Goal: Information Seeking & Learning: Find specific page/section

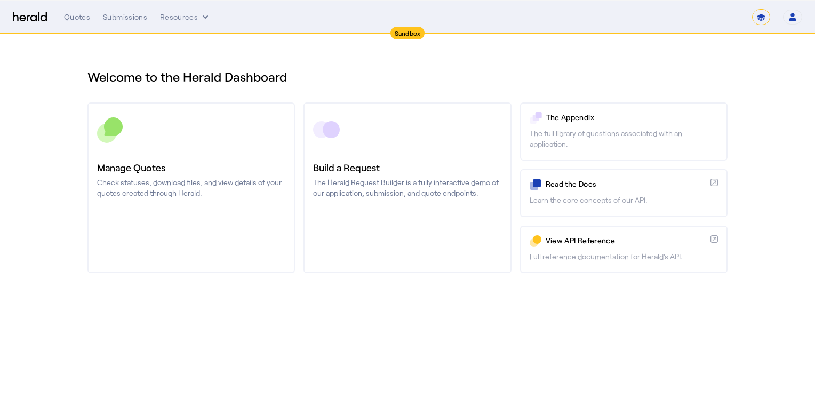
select select "*******"
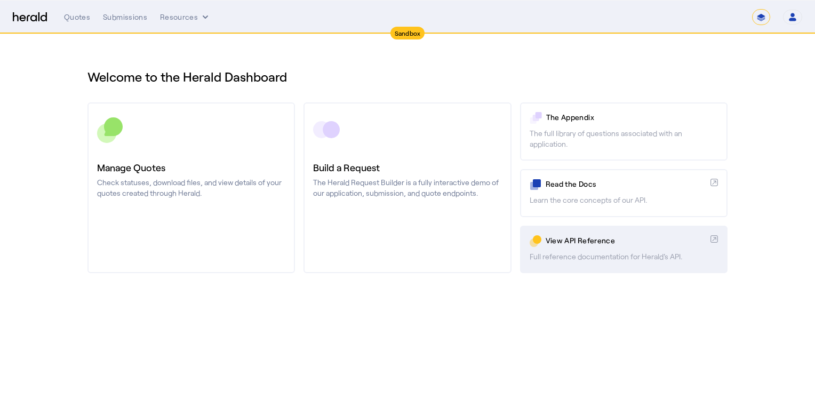
click at [571, 244] on p "View API Reference" at bounding box center [626, 240] width 161 height 11
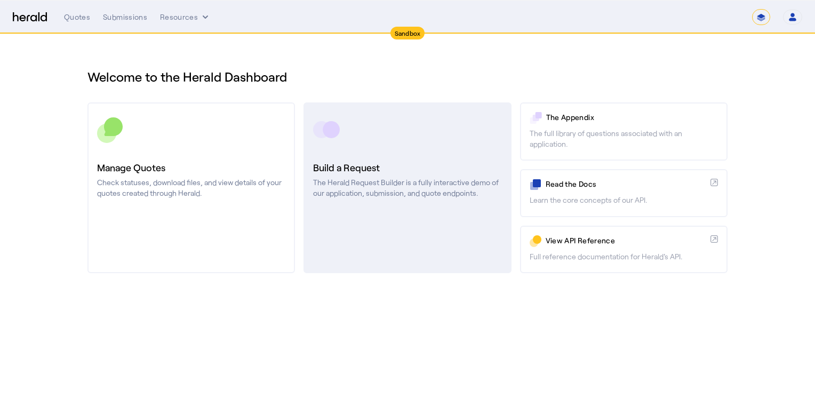
click at [408, 187] on p "The Herald Request Builder is a fully interactive demo of our application, subm…" at bounding box center [407, 187] width 188 height 21
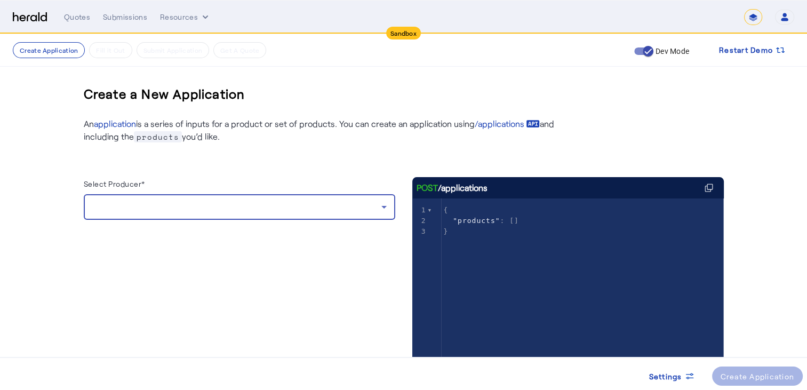
click at [143, 202] on div at bounding box center [236, 207] width 289 height 13
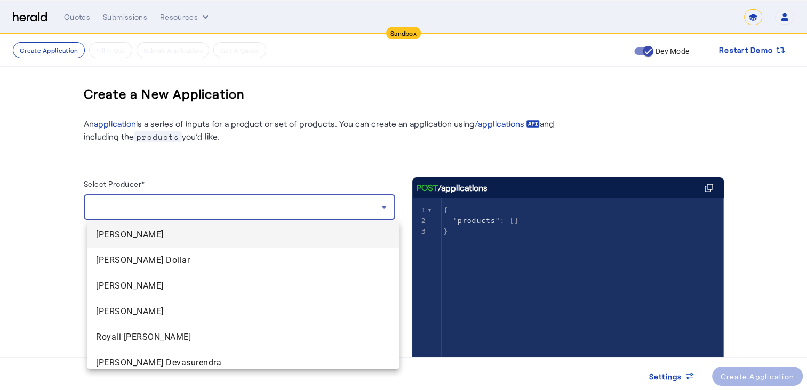
click at [232, 177] on div at bounding box center [403, 195] width 807 height 390
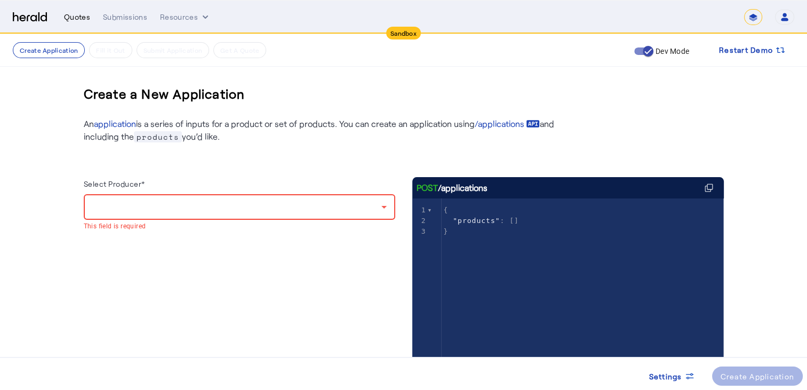
click at [74, 17] on div "Quotes" at bounding box center [77, 17] width 26 height 11
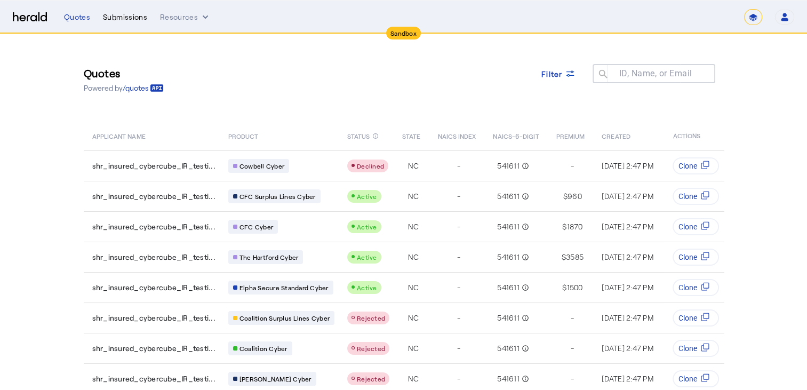
click at [140, 17] on div "Submissions" at bounding box center [125, 17] width 44 height 11
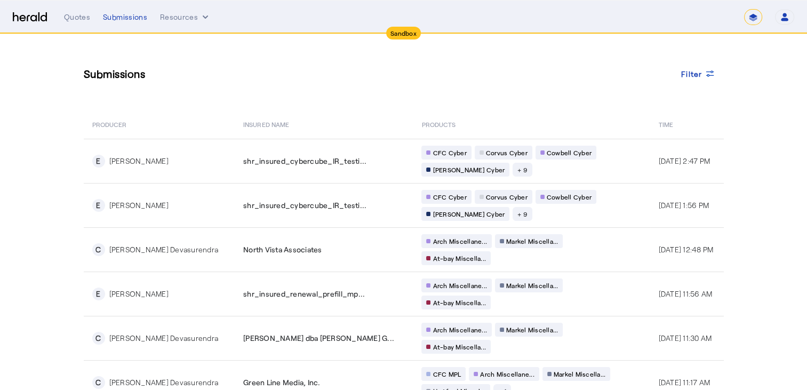
click at [29, 9] on div "**********" at bounding box center [403, 17] width 781 height 16
click at [21, 16] on img at bounding box center [30, 17] width 34 height 10
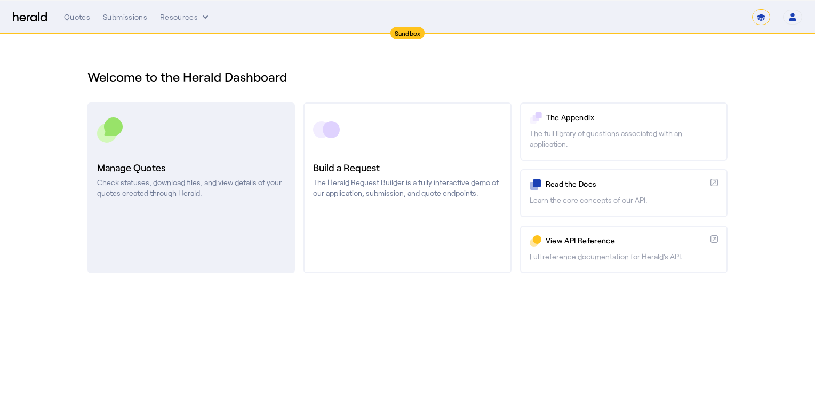
click at [180, 180] on p "Check statuses, download files, and view details of your quotes created through…" at bounding box center [191, 187] width 188 height 21
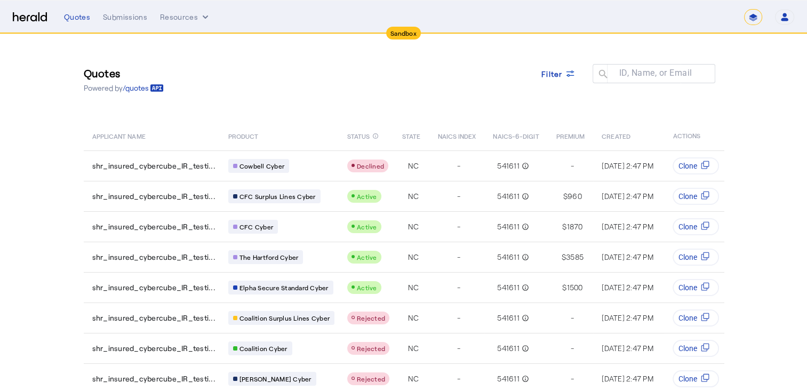
click at [36, 21] on img at bounding box center [30, 17] width 34 height 10
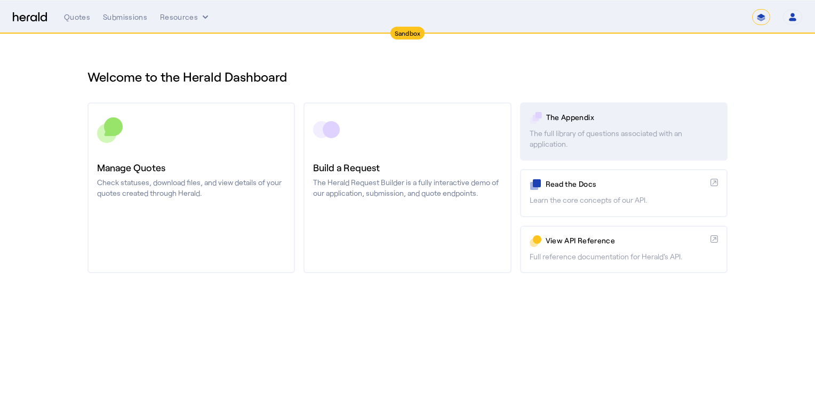
click at [580, 125] on link "The Appendix The full library of questions associated with an application." at bounding box center [624, 131] width 208 height 58
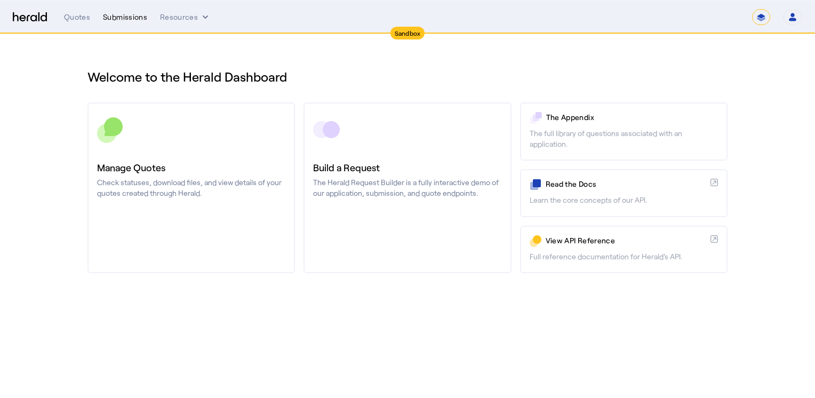
click at [132, 18] on div "Submissions" at bounding box center [125, 17] width 44 height 11
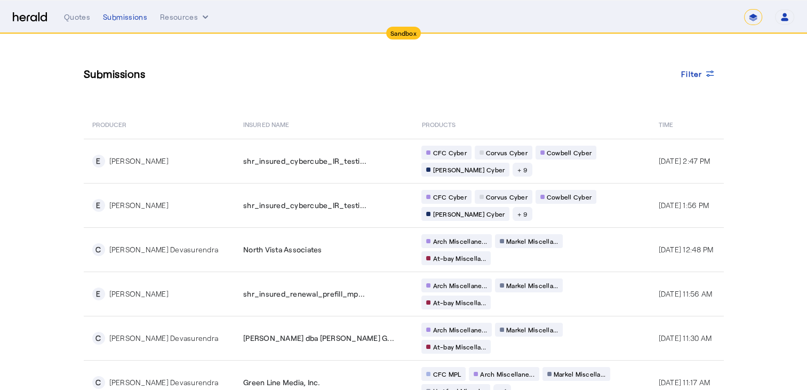
click at [744, 18] on div "Quotes Submissions Resources" at bounding box center [404, 17] width 680 height 11
click at [747, 18] on select "**********" at bounding box center [753, 17] width 18 height 16
click at [437, 107] on div "Submissions Filter PRODUCER Insured Name PRODUCTS Time E [PERSON_NAME] shr_insu…" at bounding box center [403, 291] width 683 height 515
click at [691, 82] on span at bounding box center [698, 74] width 51 height 26
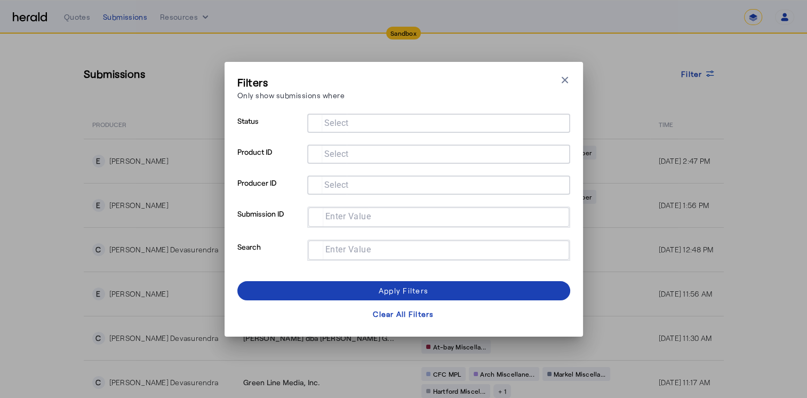
click at [344, 214] on mat-label "Enter Value" at bounding box center [348, 216] width 46 height 10
click at [344, 214] on input "Enter Value" at bounding box center [437, 216] width 240 height 13
click at [566, 82] on icon "button" at bounding box center [565, 80] width 11 height 11
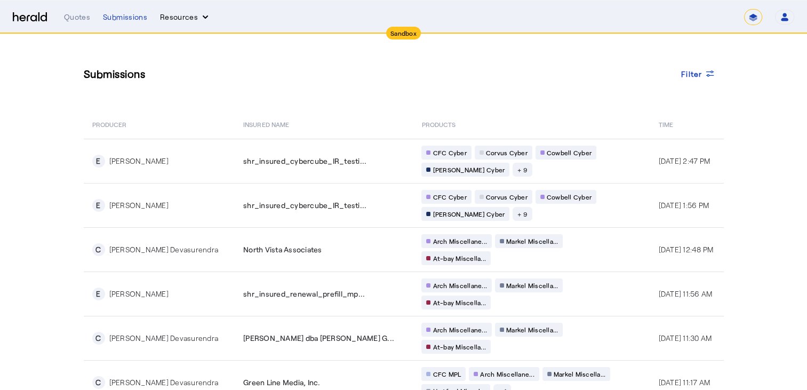
click at [182, 17] on button "Resources" at bounding box center [185, 17] width 51 height 11
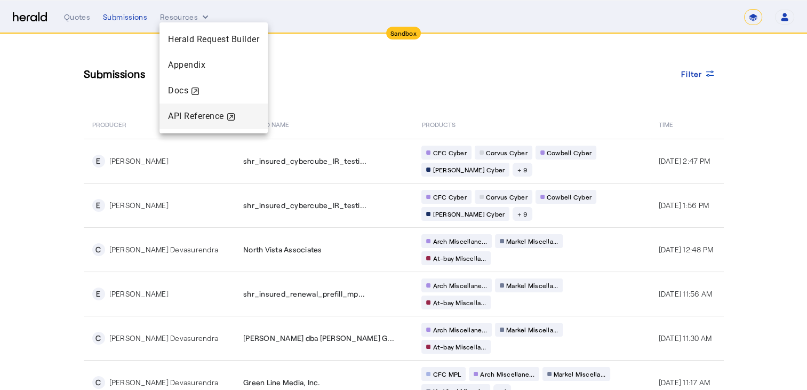
click at [177, 113] on div "API Reference" at bounding box center [213, 116] width 91 height 13
